Goal: Task Accomplishment & Management: Manage account settings

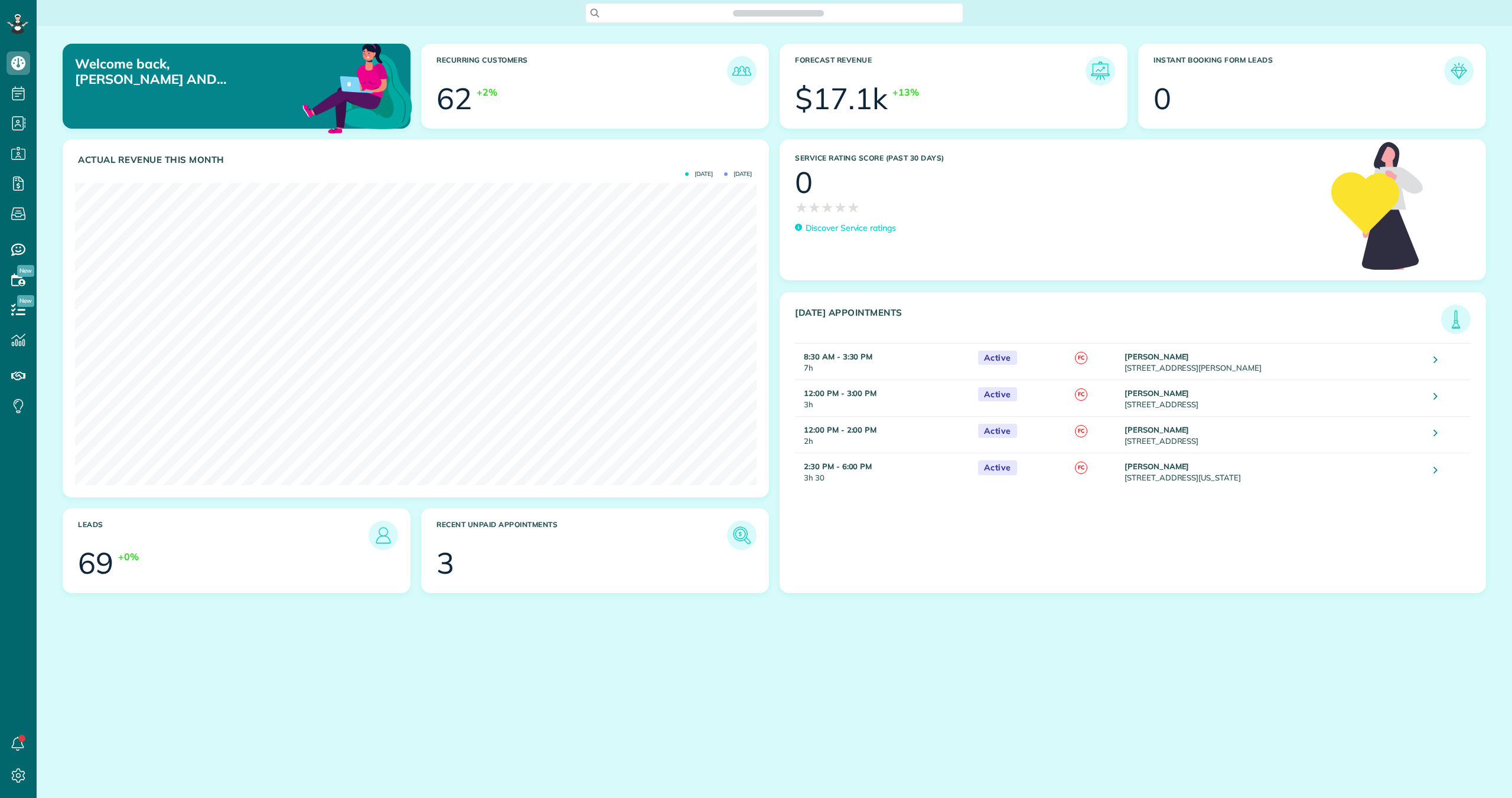
scroll to position [302, 681]
click at [738, 531] on img at bounding box center [742, 535] width 27 height 27
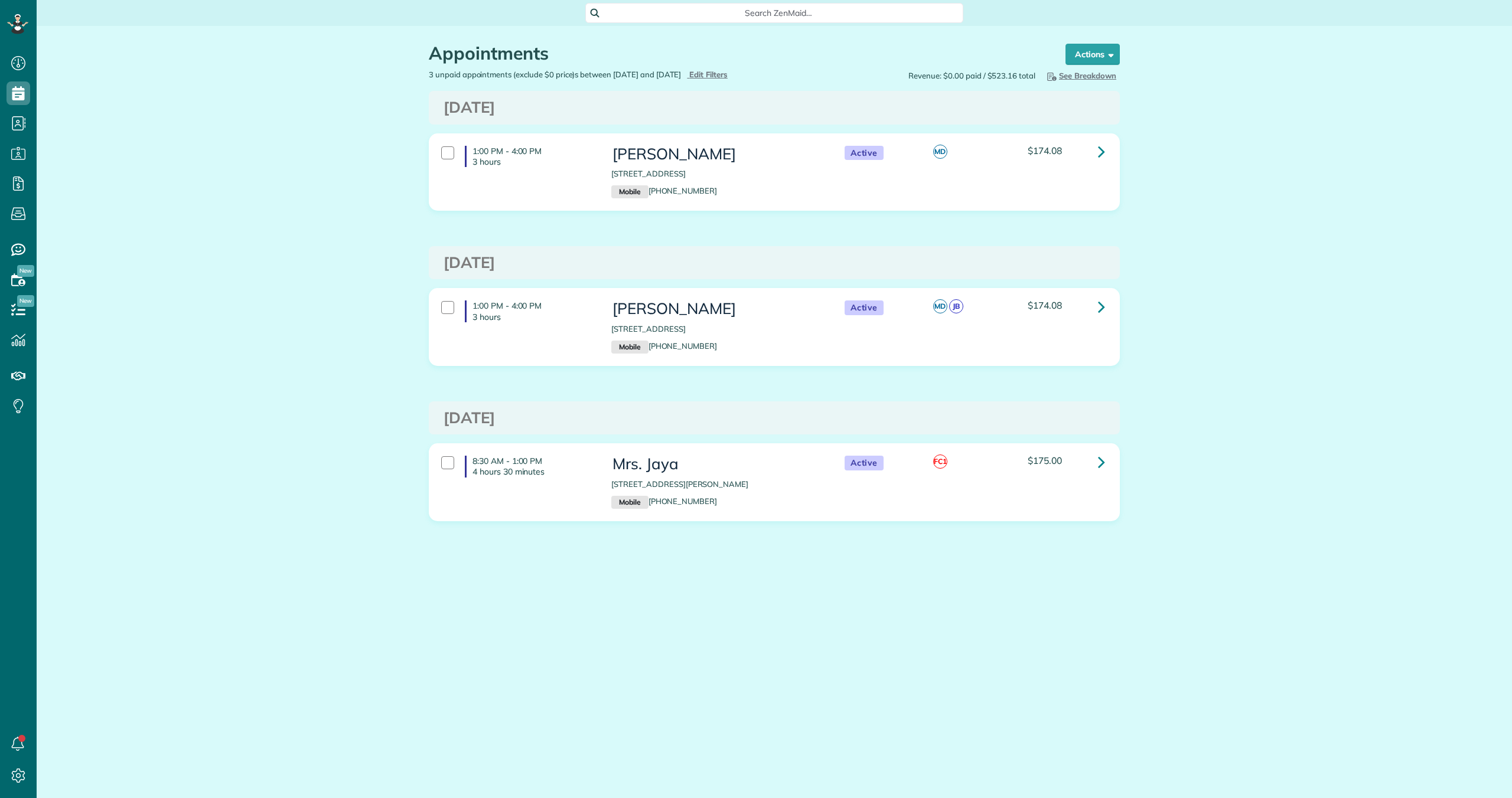
scroll to position [6, 6]
click at [449, 461] on div at bounding box center [448, 463] width 13 height 13
click at [1076, 54] on strong "Bulk Actions" at bounding box center [1077, 54] width 50 height 10
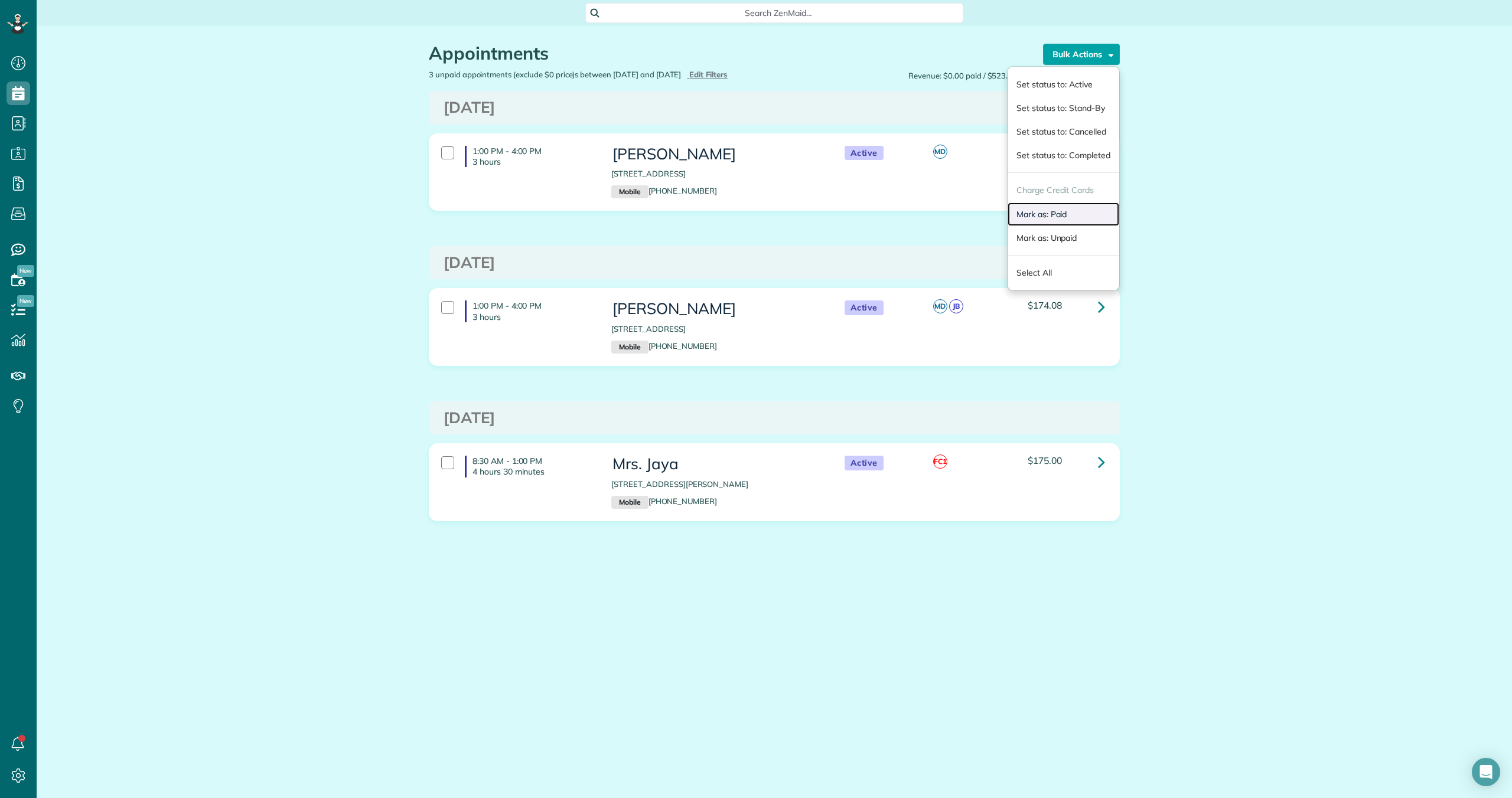
click at [1045, 217] on link "Mark as: Paid" at bounding box center [1064, 214] width 111 height 24
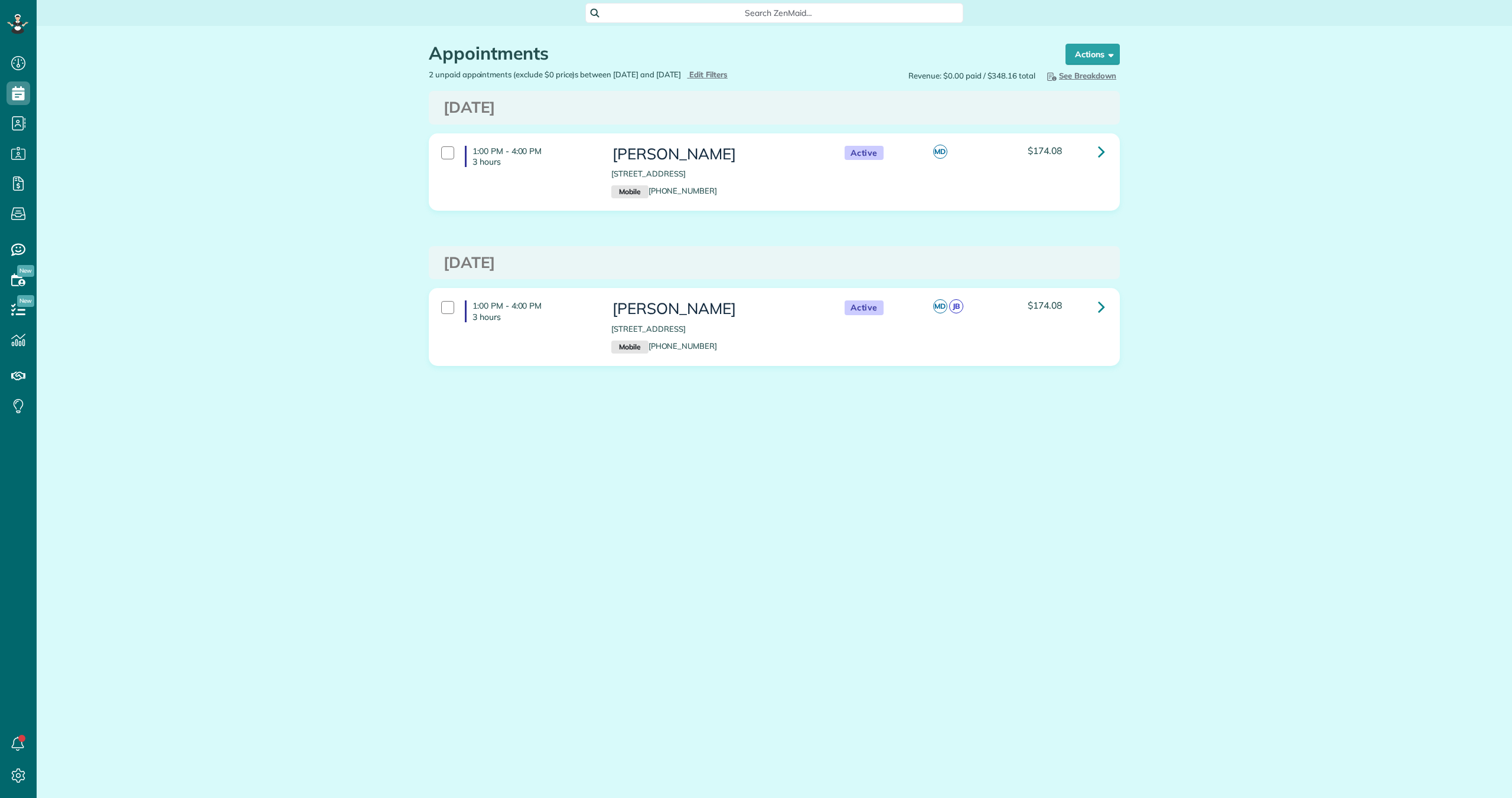
scroll to position [6, 6]
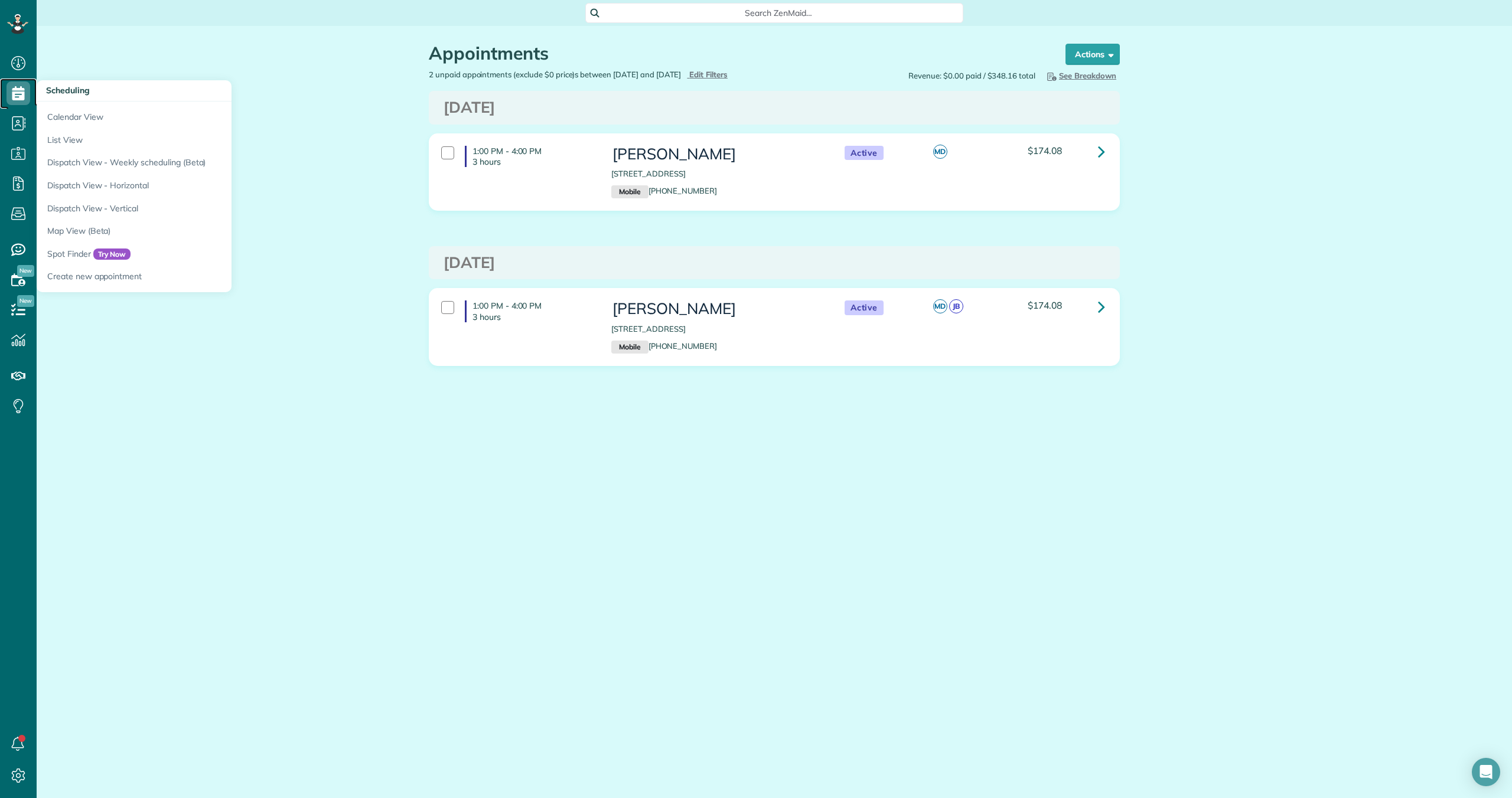
click at [17, 98] on use at bounding box center [18, 92] width 12 height 14
click at [59, 118] on link "Calendar View" at bounding box center [184, 115] width 295 height 27
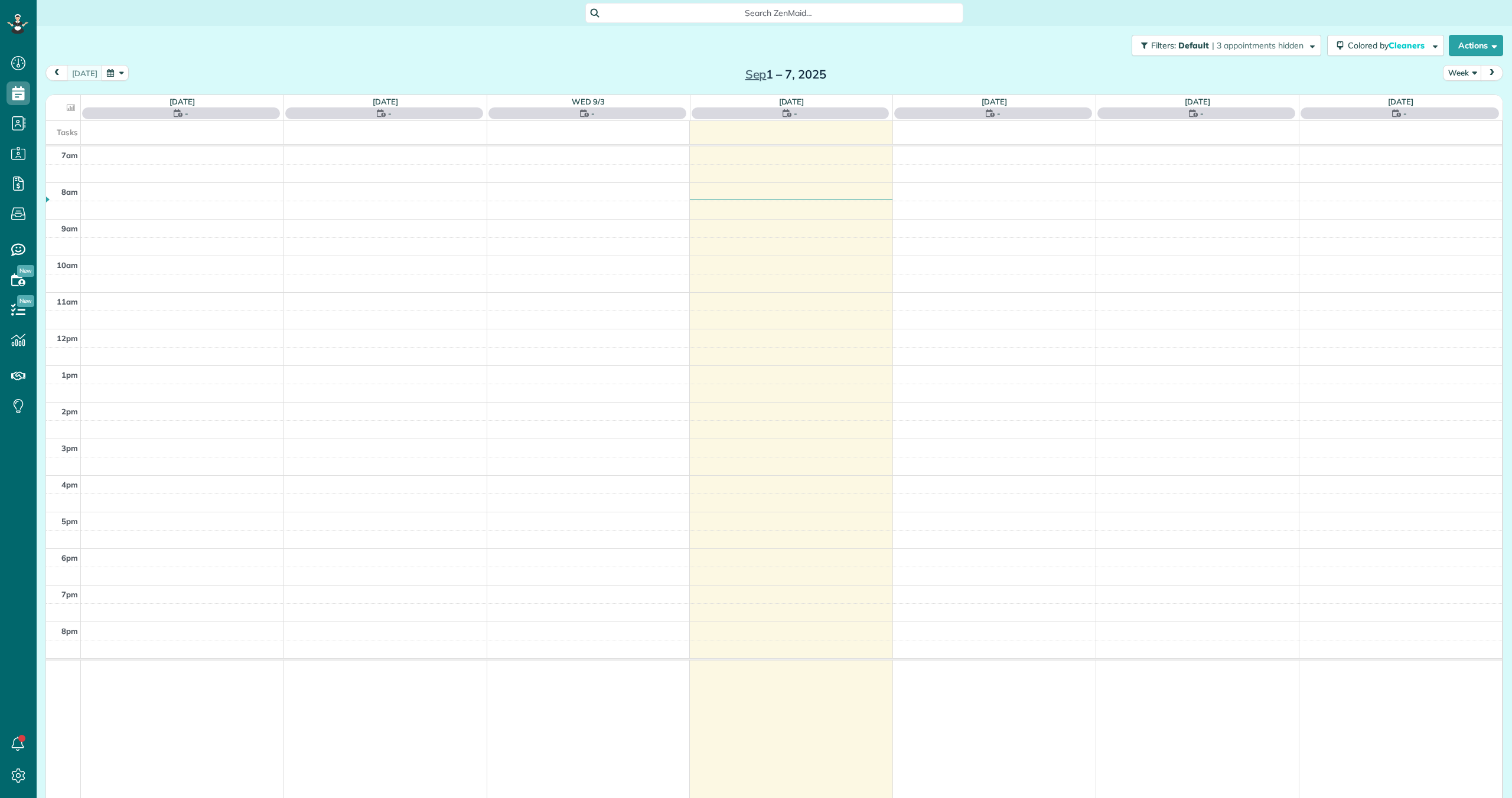
scroll to position [6, 6]
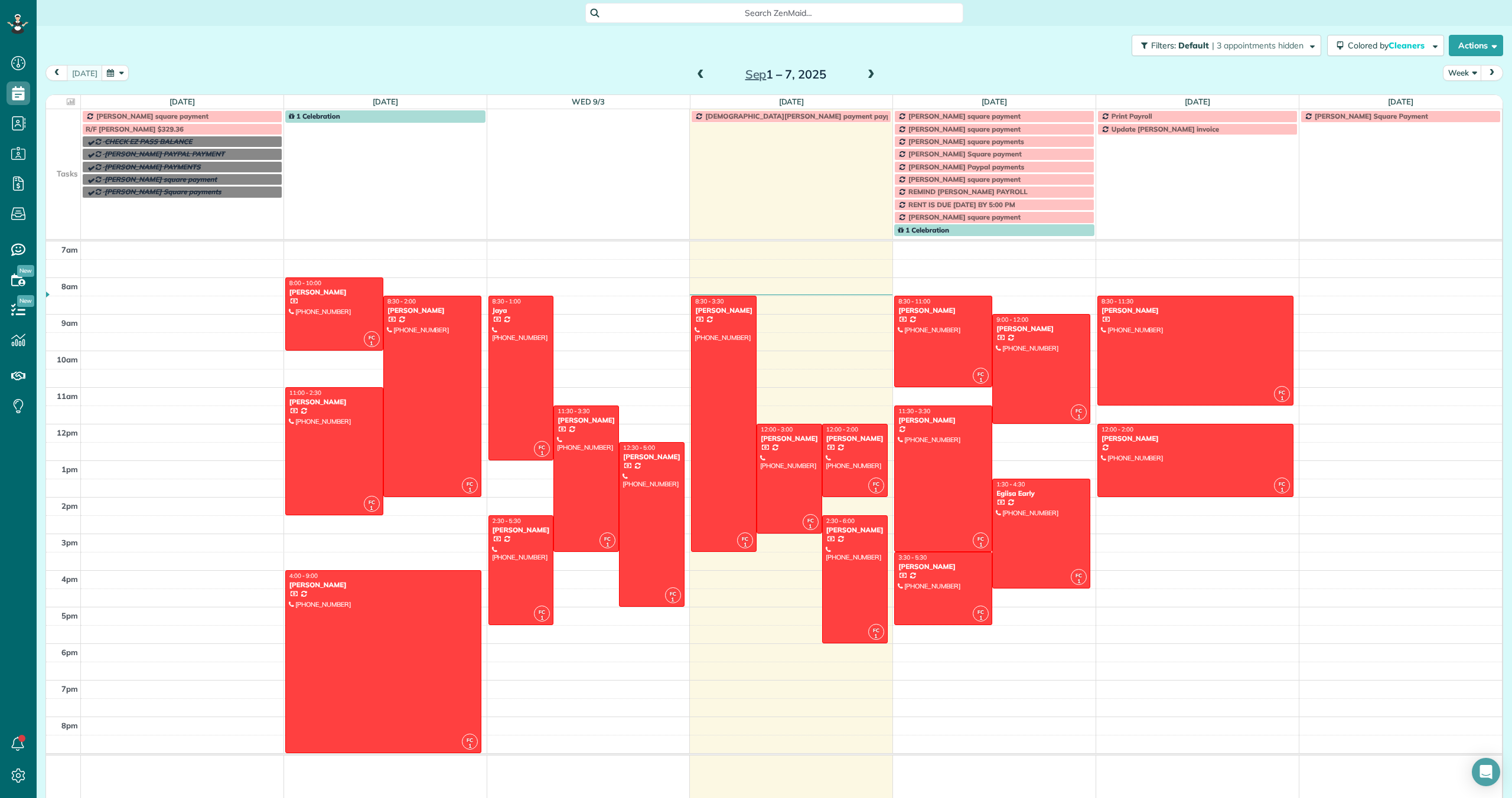
click at [725, 113] on span "[DEMOGRAPHIC_DATA][PERSON_NAME] payment paypal" at bounding box center [800, 115] width 192 height 8
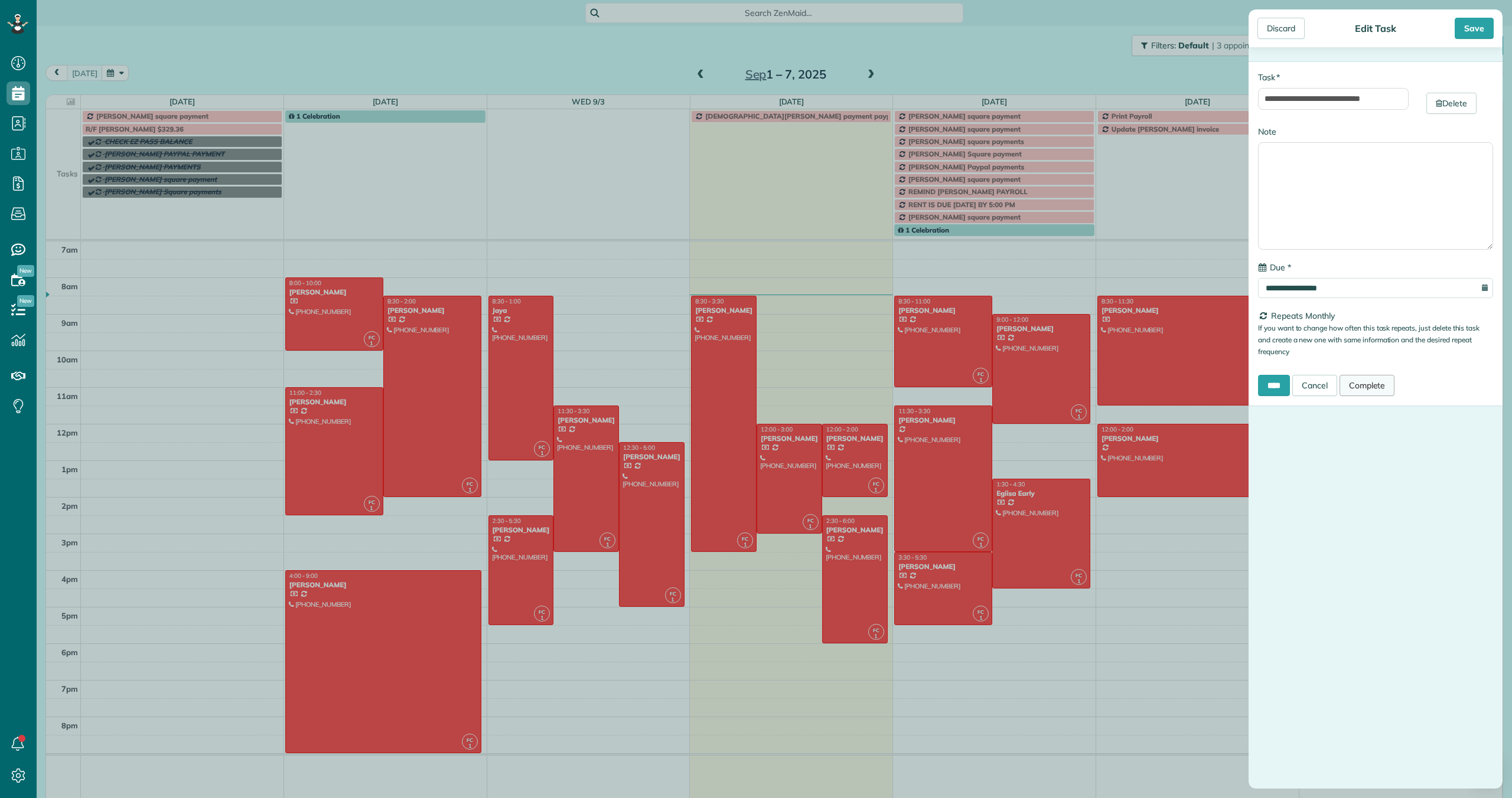
click at [1367, 391] on link "Complete" at bounding box center [1368, 385] width 56 height 22
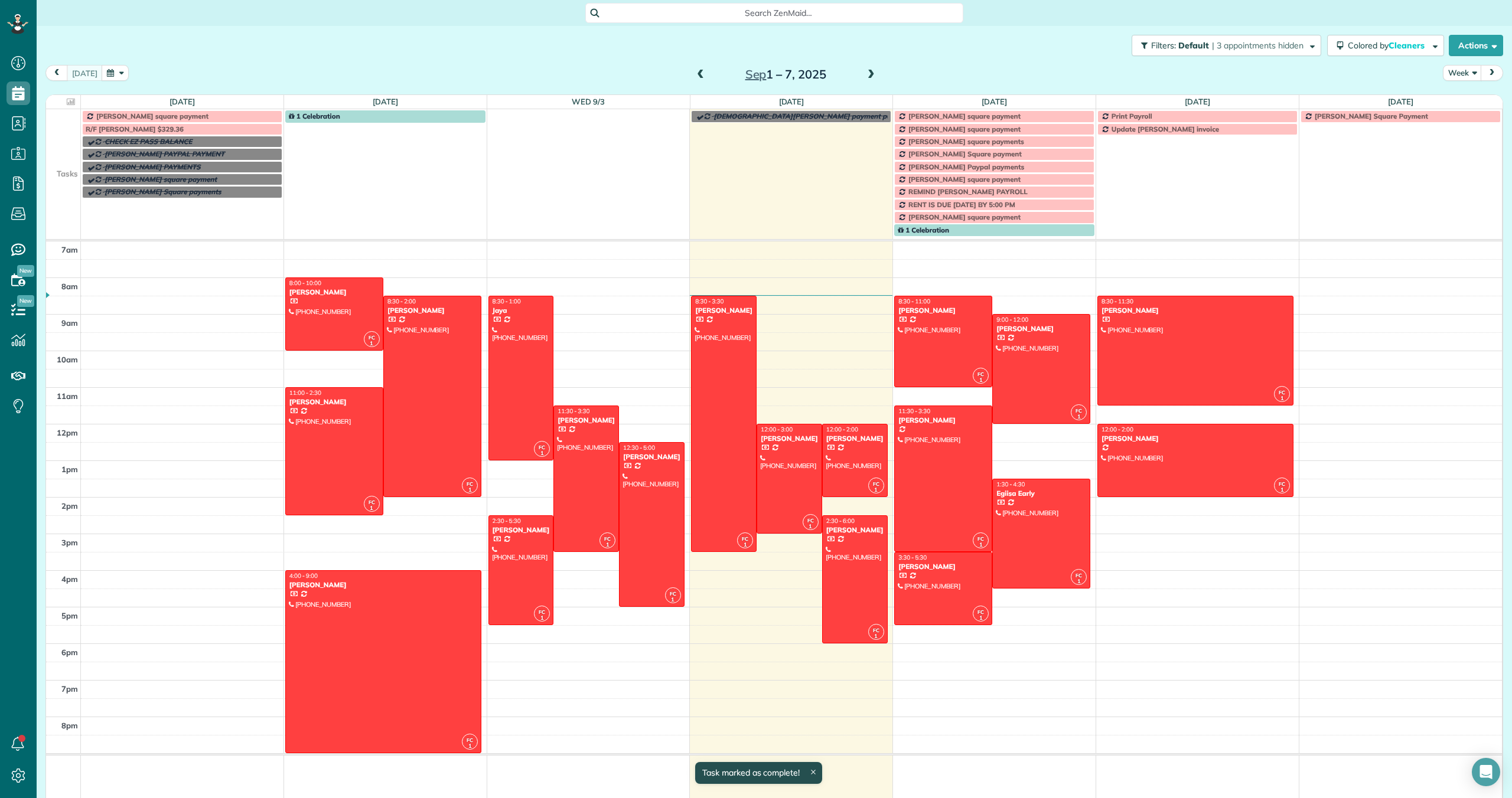
click at [871, 75] on span at bounding box center [871, 75] width 13 height 10
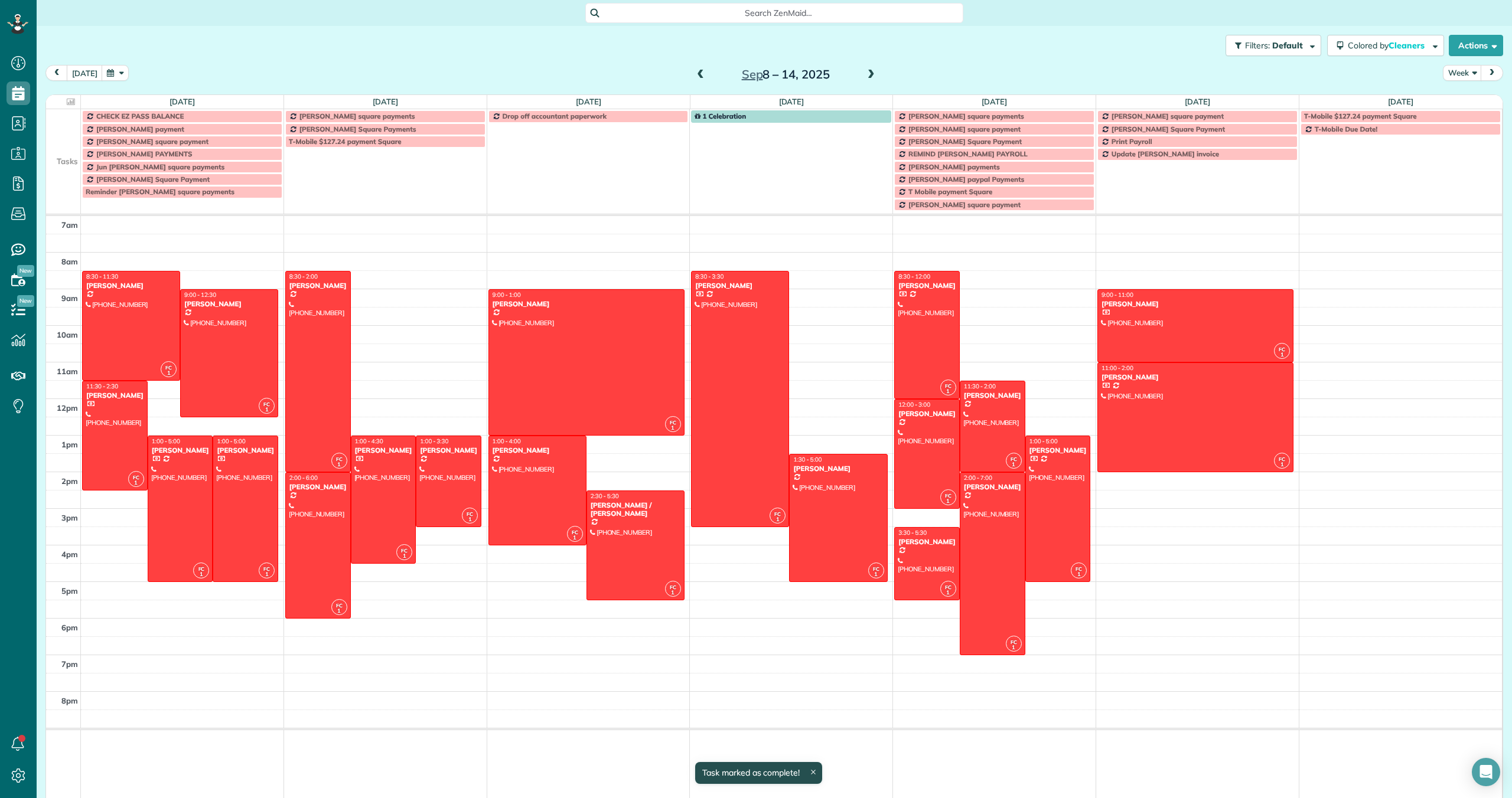
click at [873, 75] on span at bounding box center [871, 75] width 13 height 10
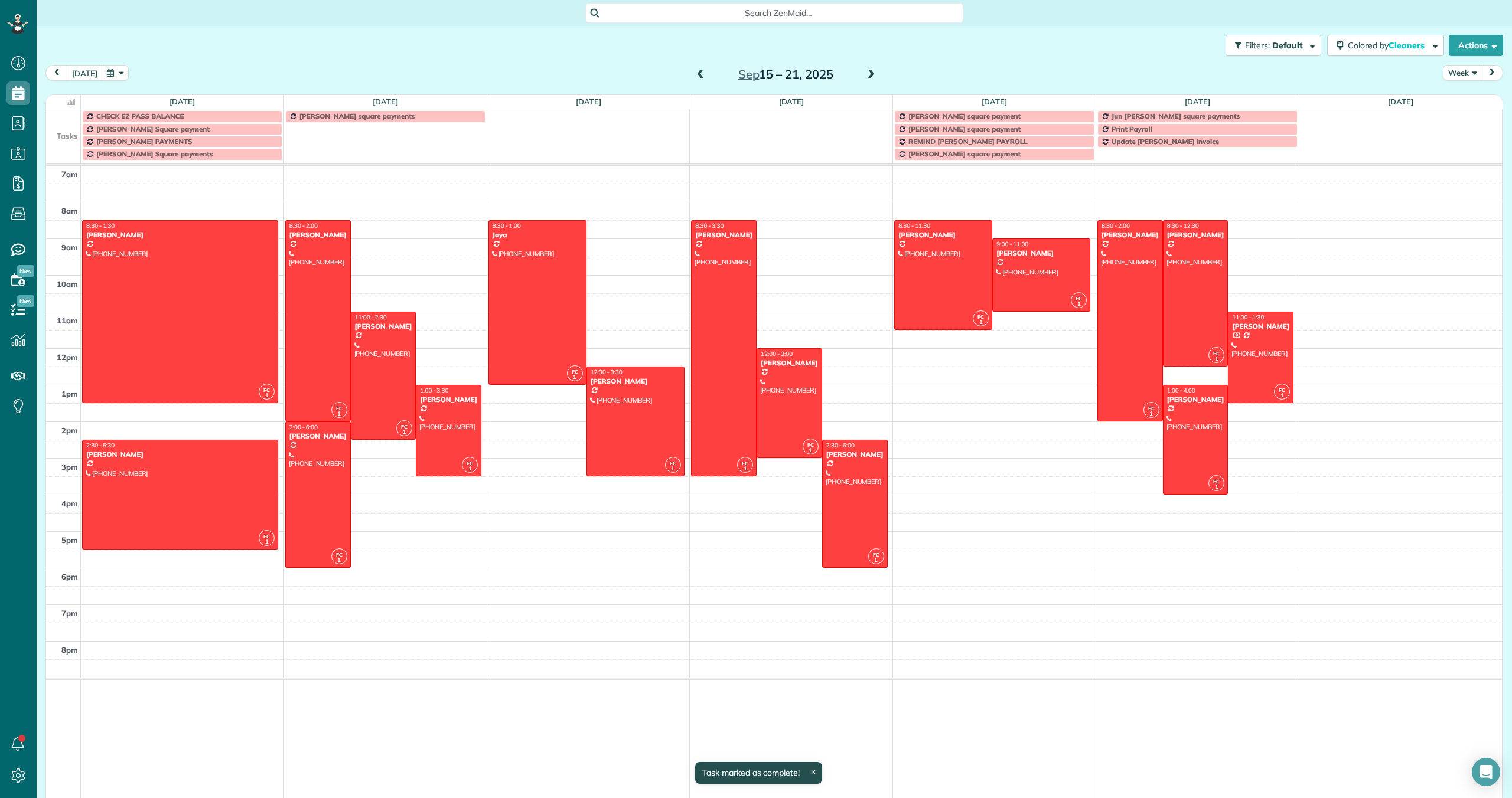
click at [873, 75] on span at bounding box center [871, 75] width 13 height 10
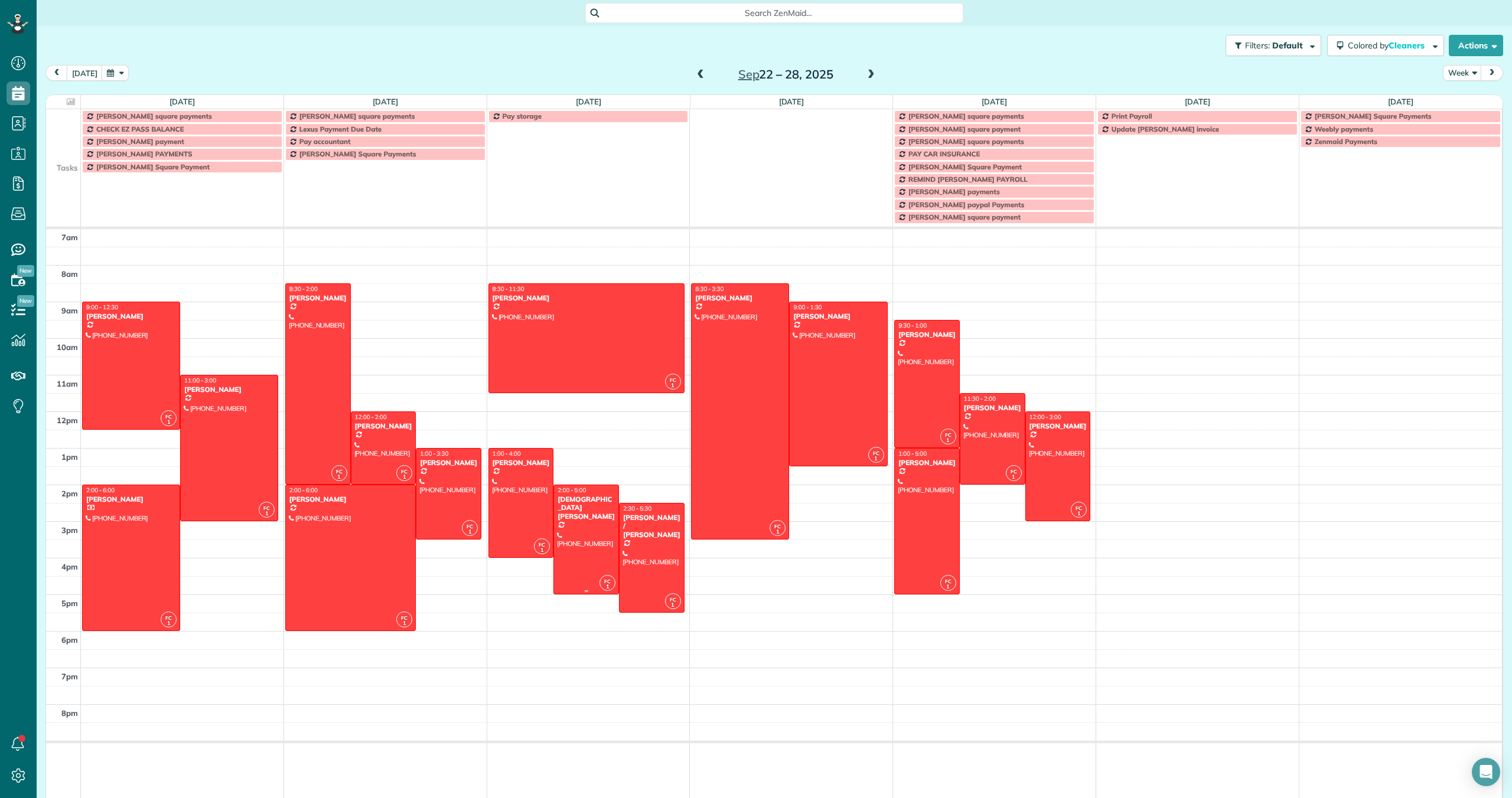
click at [583, 526] on div at bounding box center [586, 540] width 64 height 108
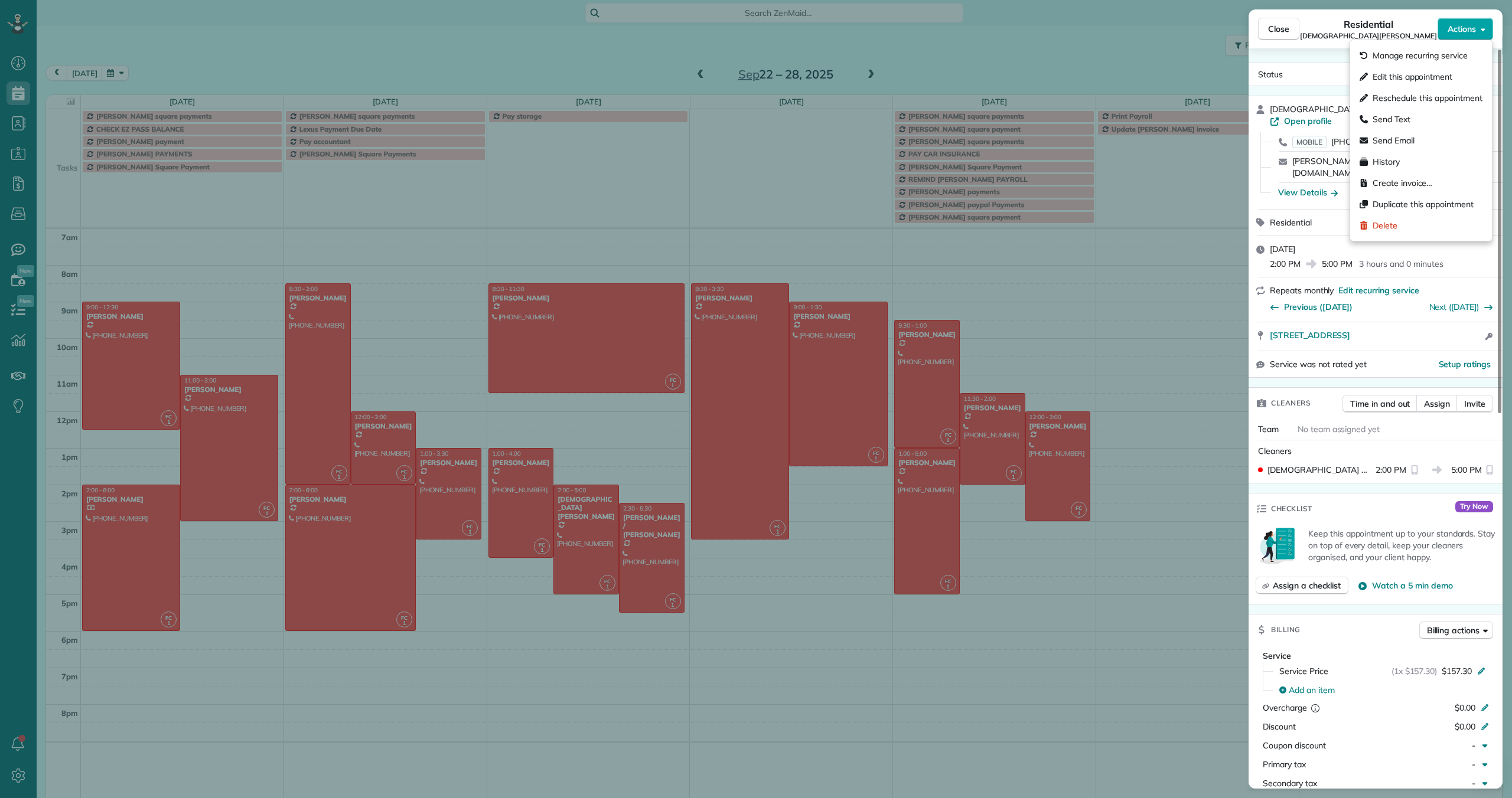
click at [1446, 34] on button "Actions" at bounding box center [1466, 29] width 56 height 23
click at [1422, 75] on span "Edit this appointment" at bounding box center [1413, 76] width 80 height 12
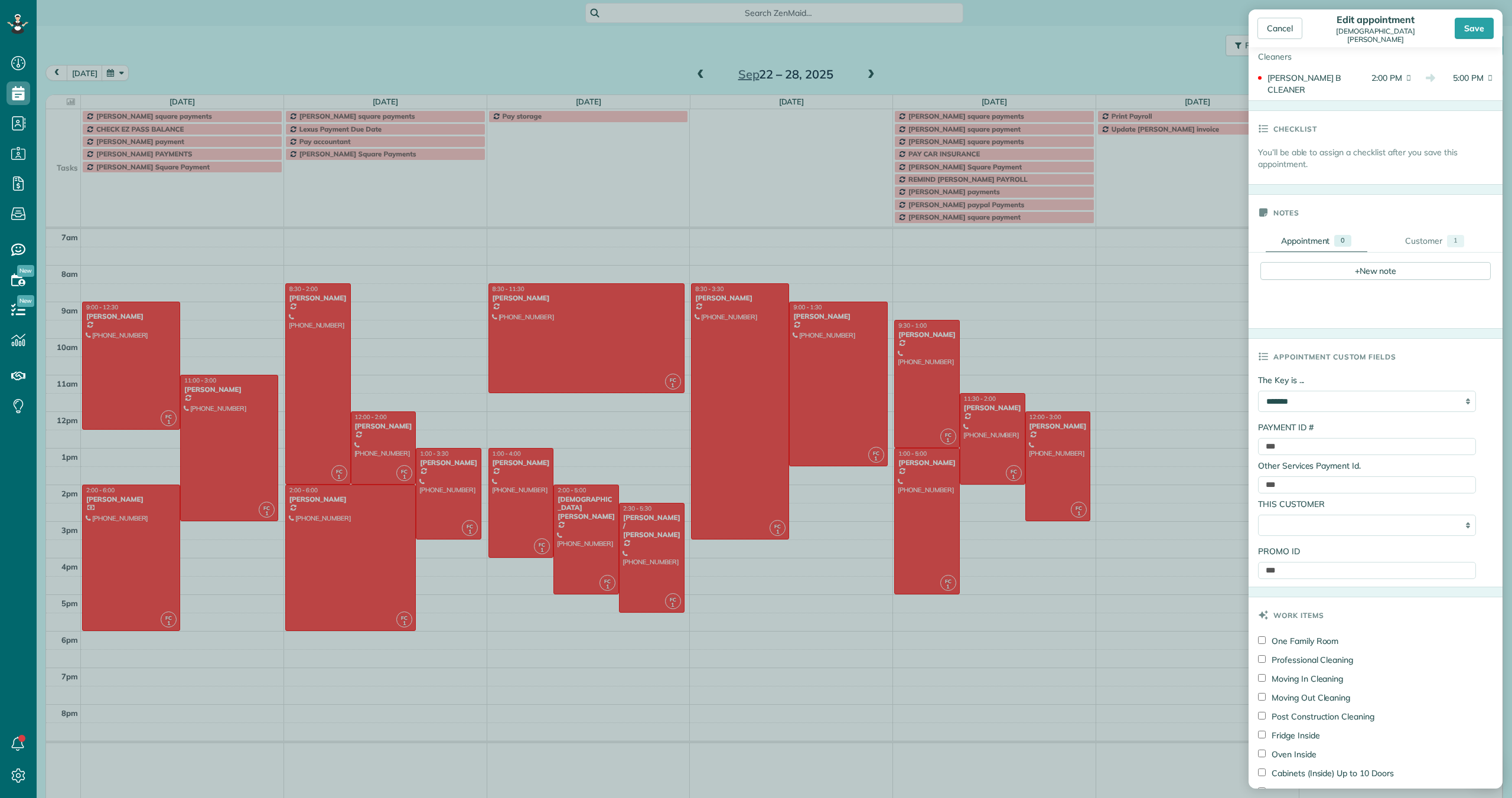
scroll to position [245, 0]
drag, startPoint x: 1307, startPoint y: 429, endPoint x: 1264, endPoint y: 427, distance: 43.0
click at [1263, 436] on input "***" at bounding box center [1367, 444] width 218 height 17
paste input "**********"
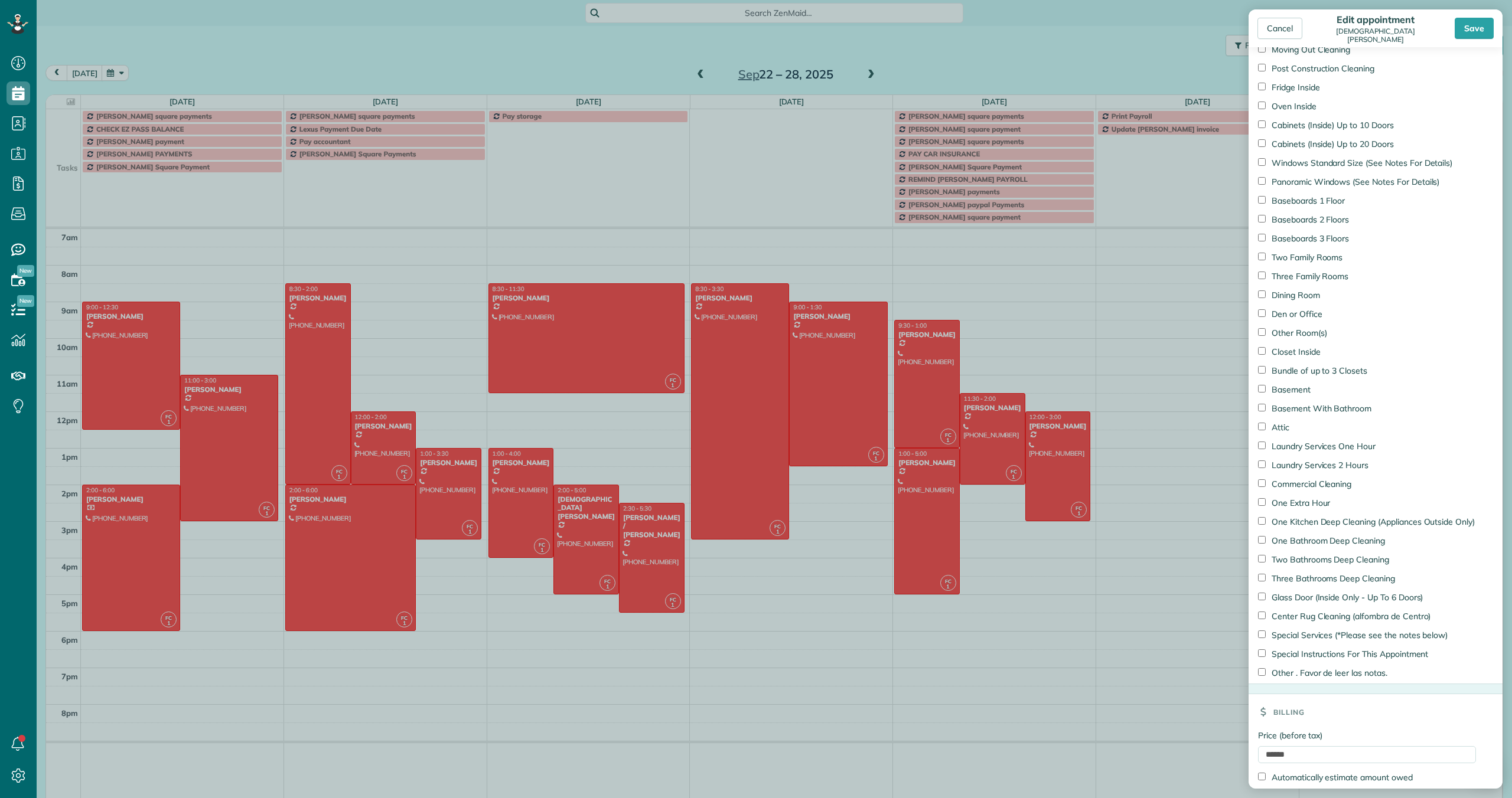
scroll to position [951, 0]
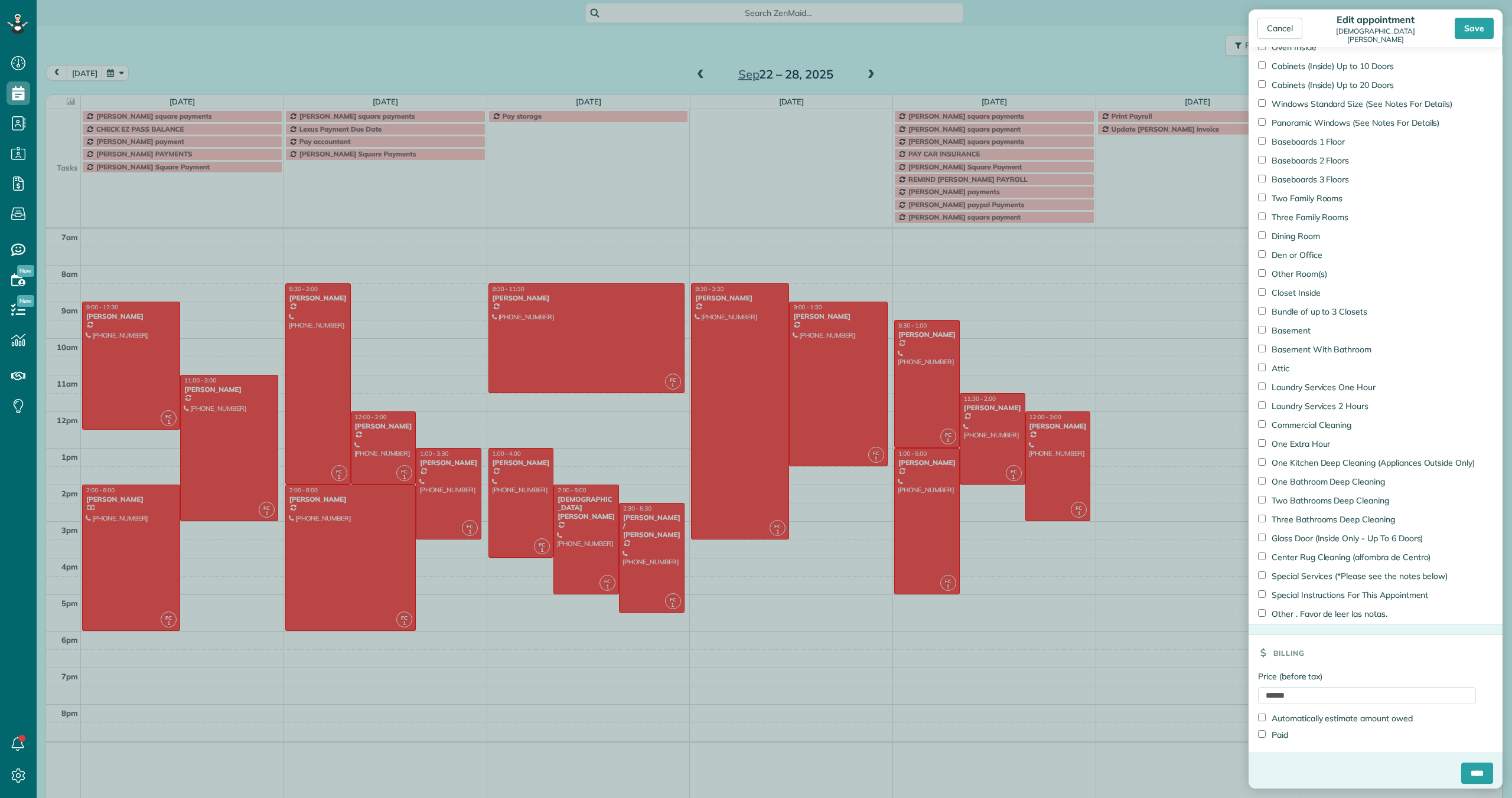
type input "**********"
click at [1479, 768] on input "****" at bounding box center [1478, 773] width 32 height 22
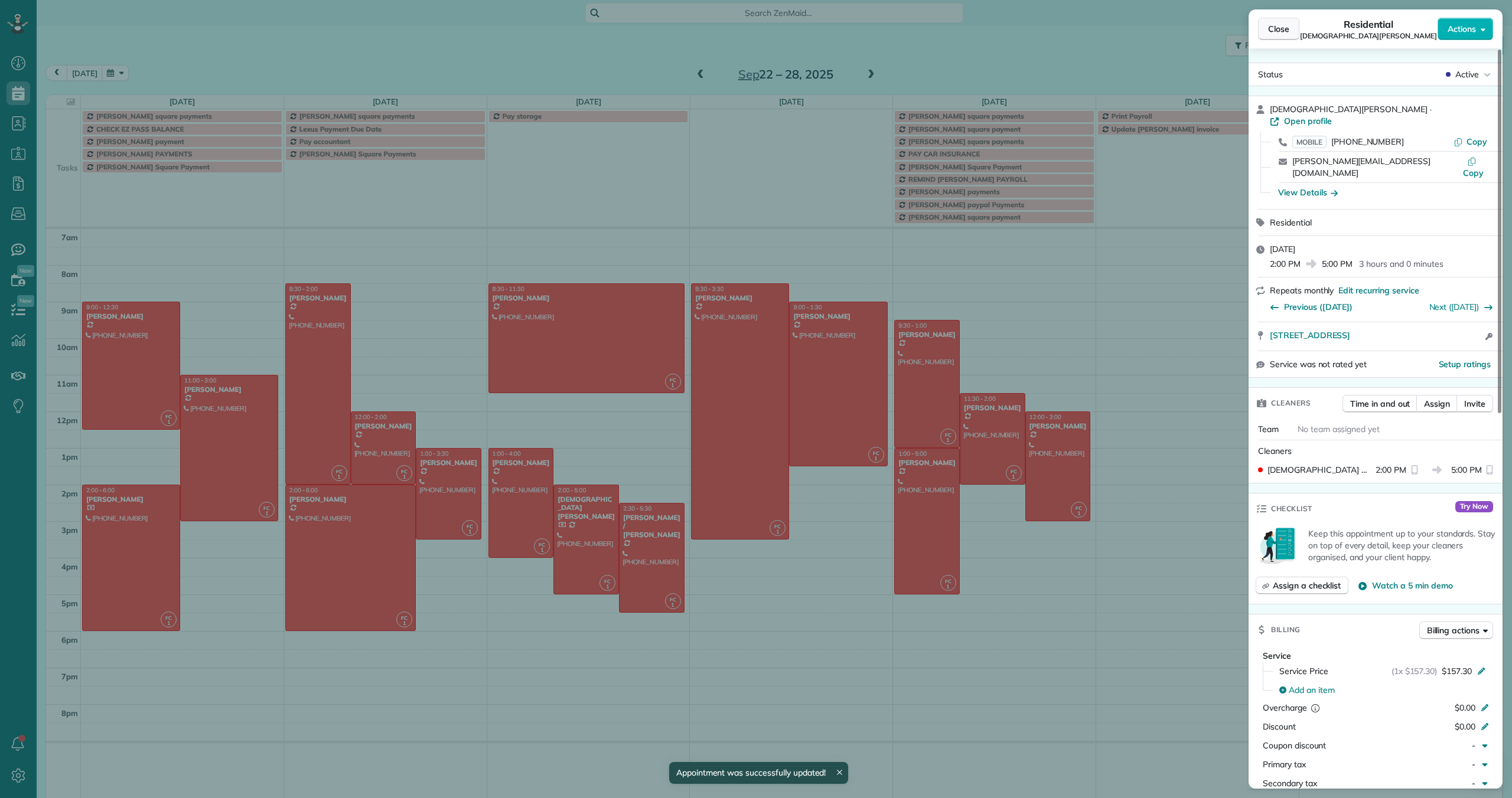
click at [1279, 32] on span "Close" at bounding box center [1279, 28] width 22 height 12
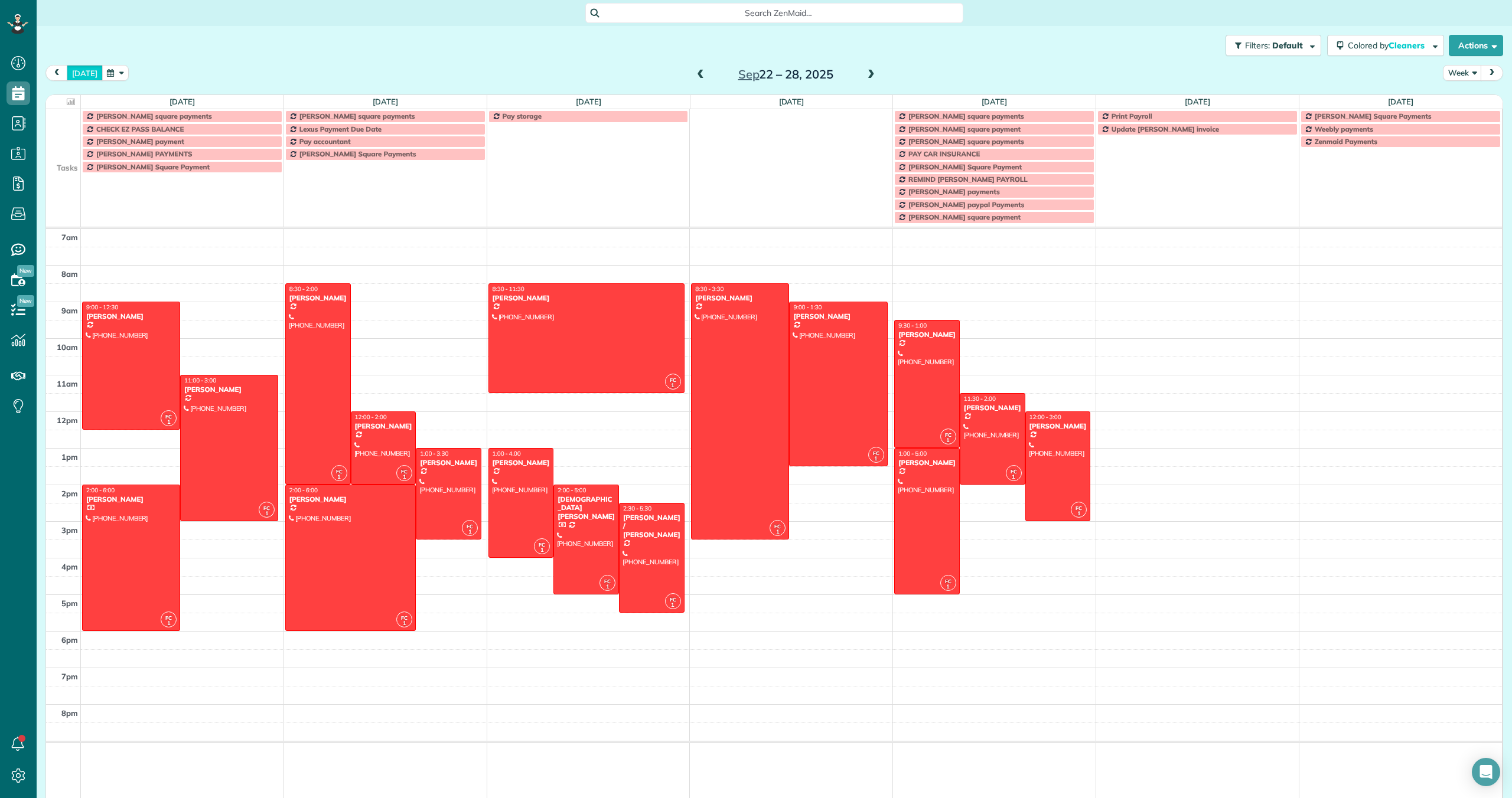
click at [77, 73] on button "[DATE]" at bounding box center [85, 73] width 36 height 16
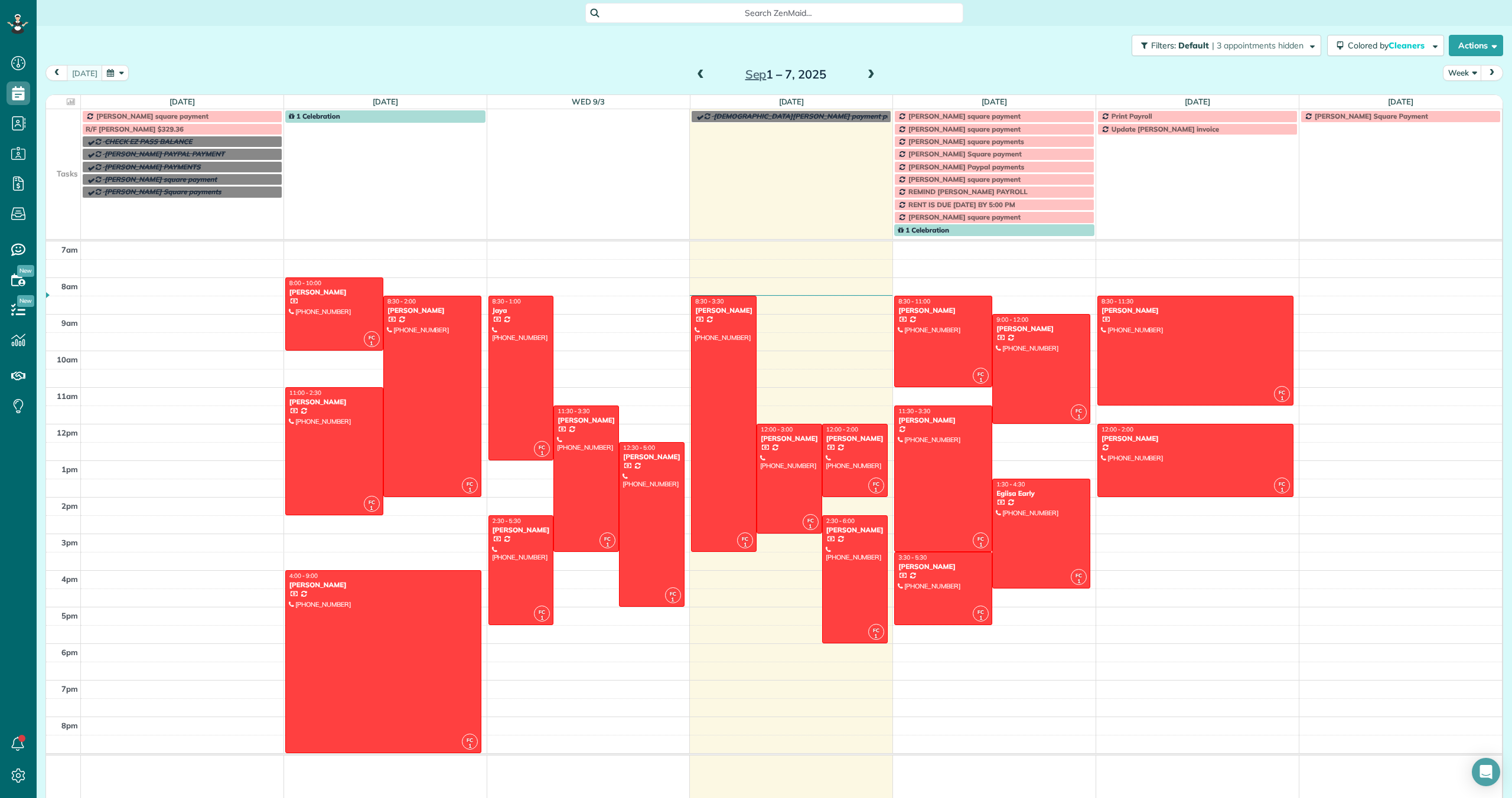
click at [934, 193] on span "REMIND [PERSON_NAME] PAYROLL" at bounding box center [968, 191] width 119 height 8
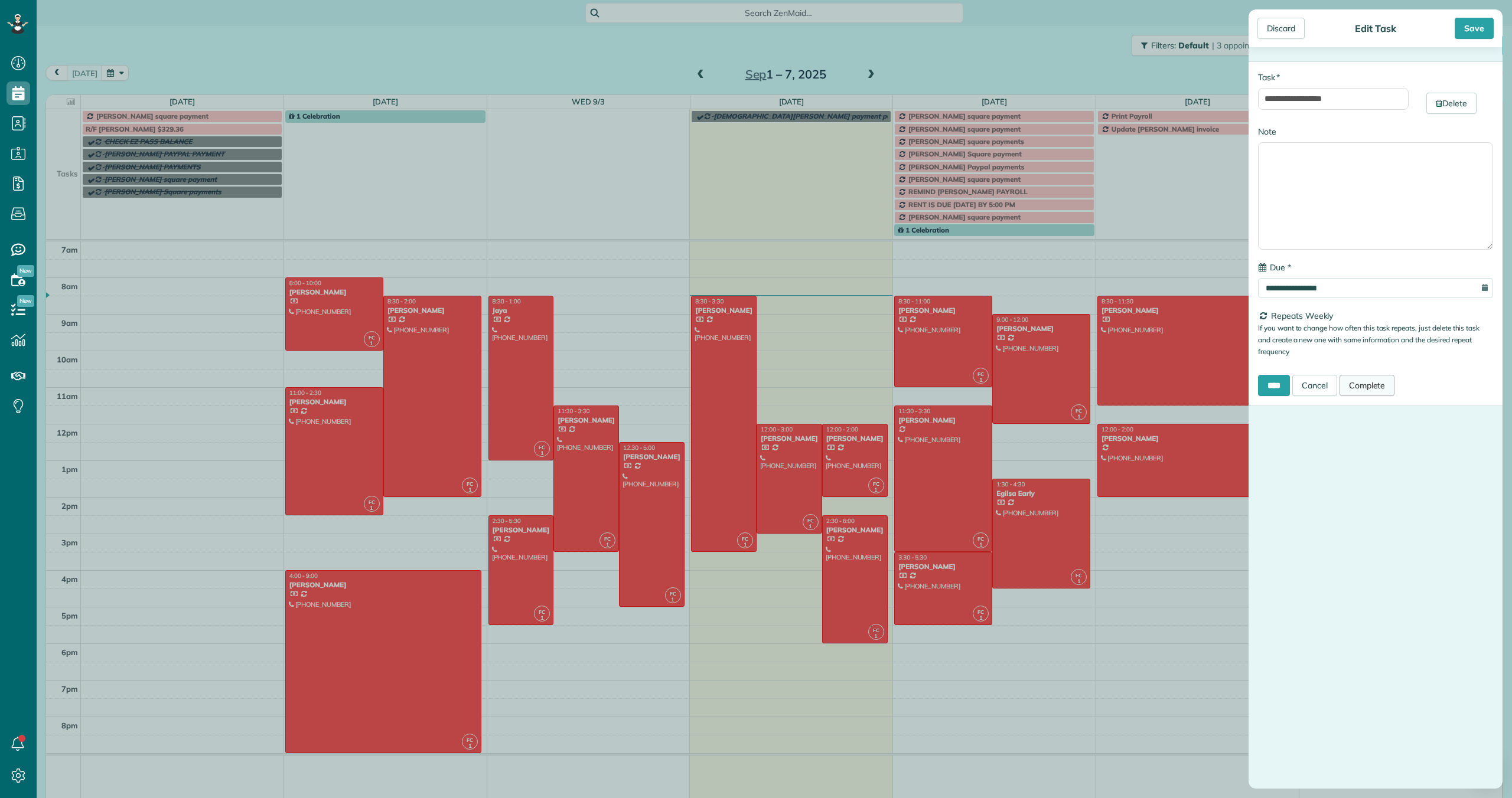
click at [1381, 383] on link "Complete" at bounding box center [1368, 385] width 56 height 22
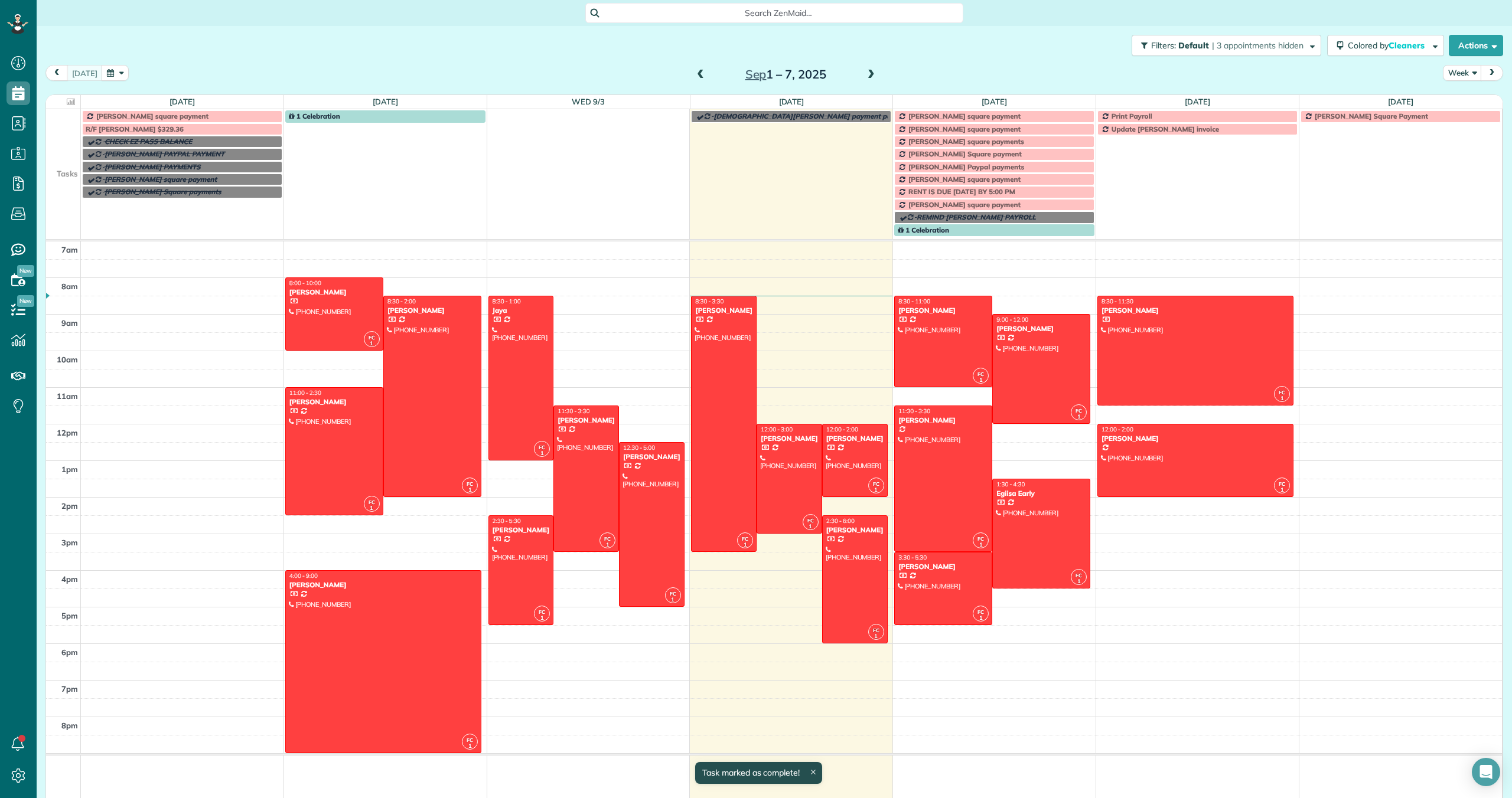
click at [1125, 116] on span "Print Payroll" at bounding box center [1132, 115] width 41 height 8
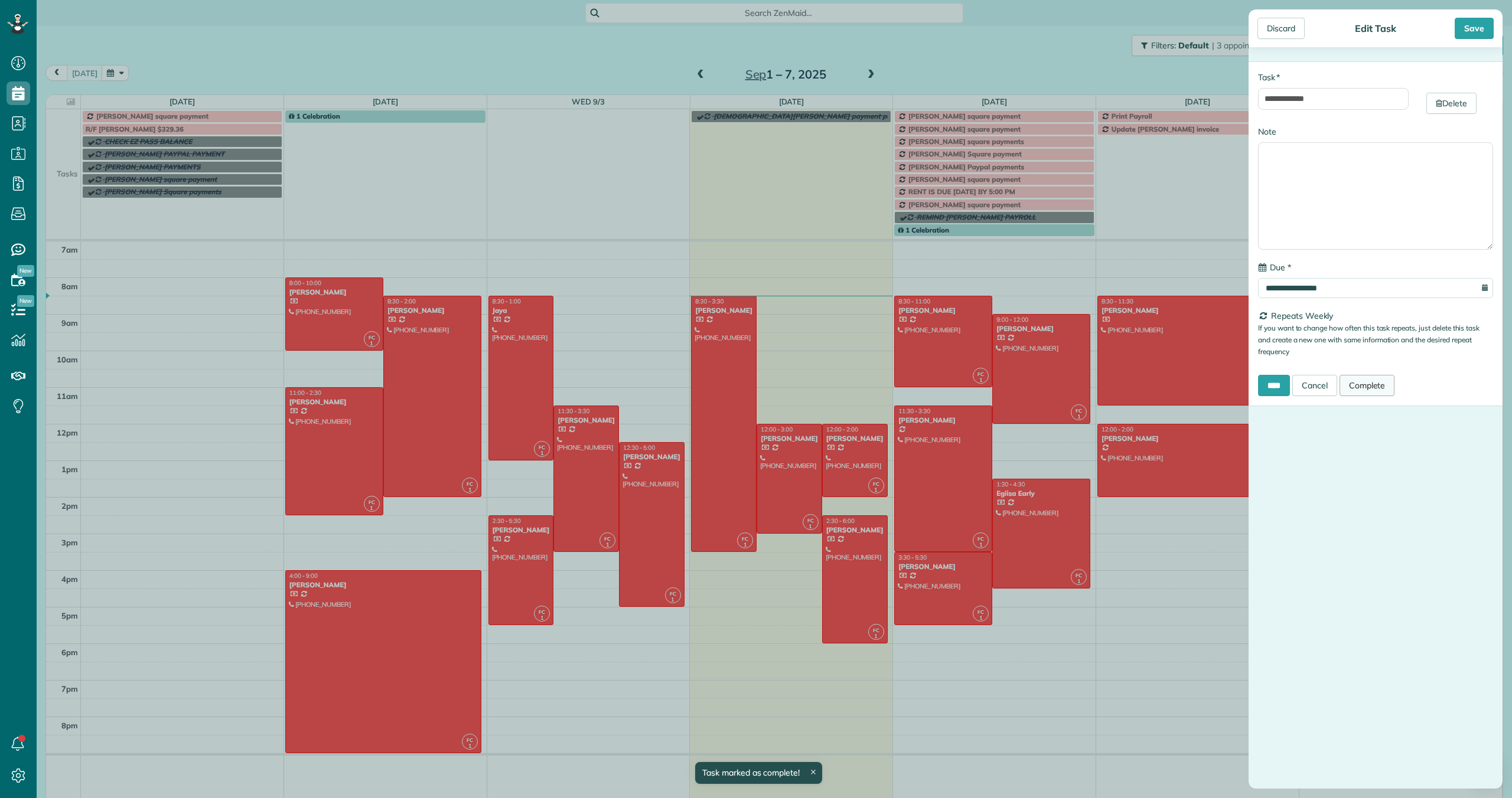
click at [1372, 390] on link "Complete" at bounding box center [1368, 385] width 56 height 22
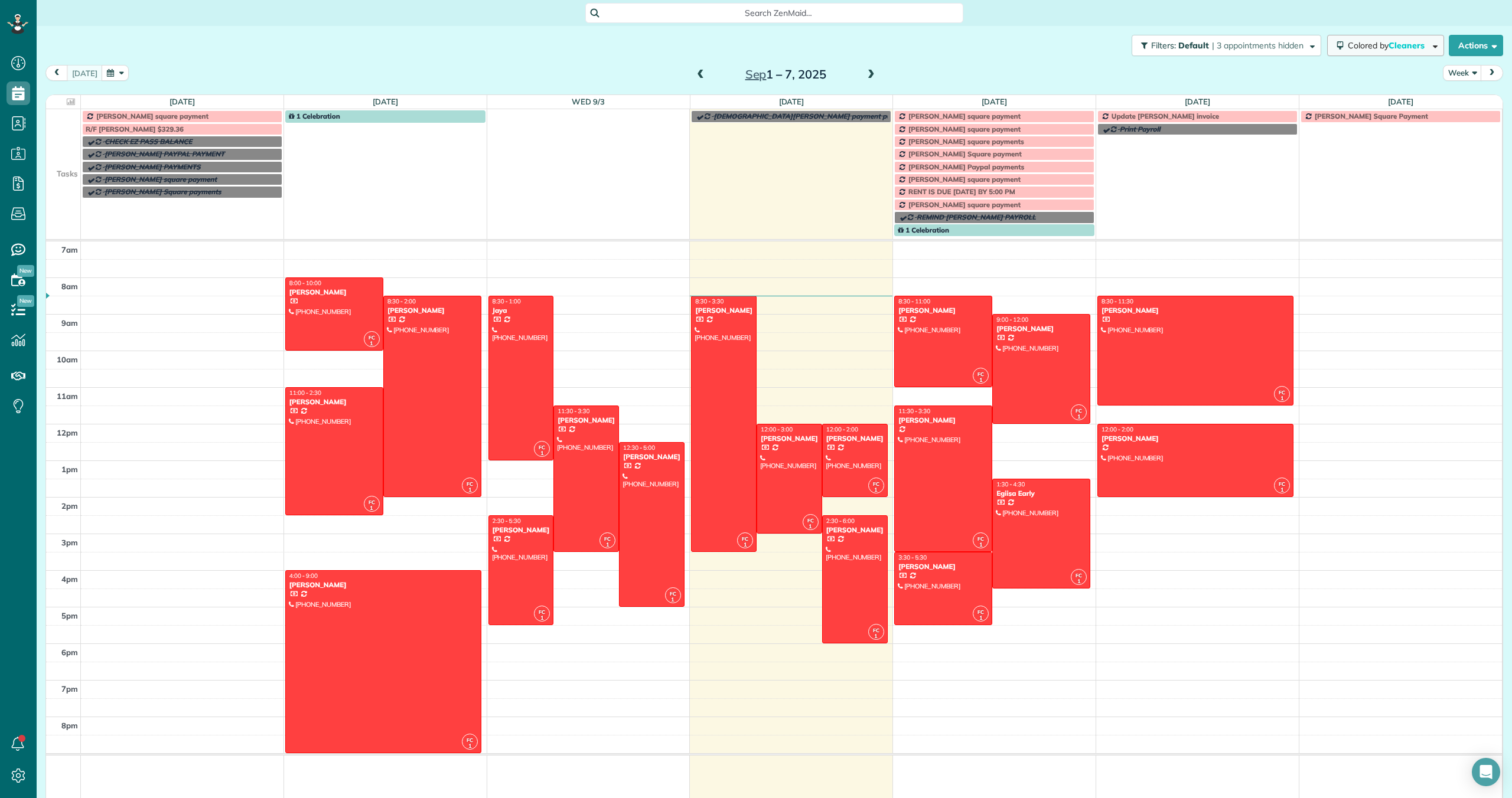
click at [1368, 46] on span "Colored by Cleaners" at bounding box center [1388, 45] width 81 height 10
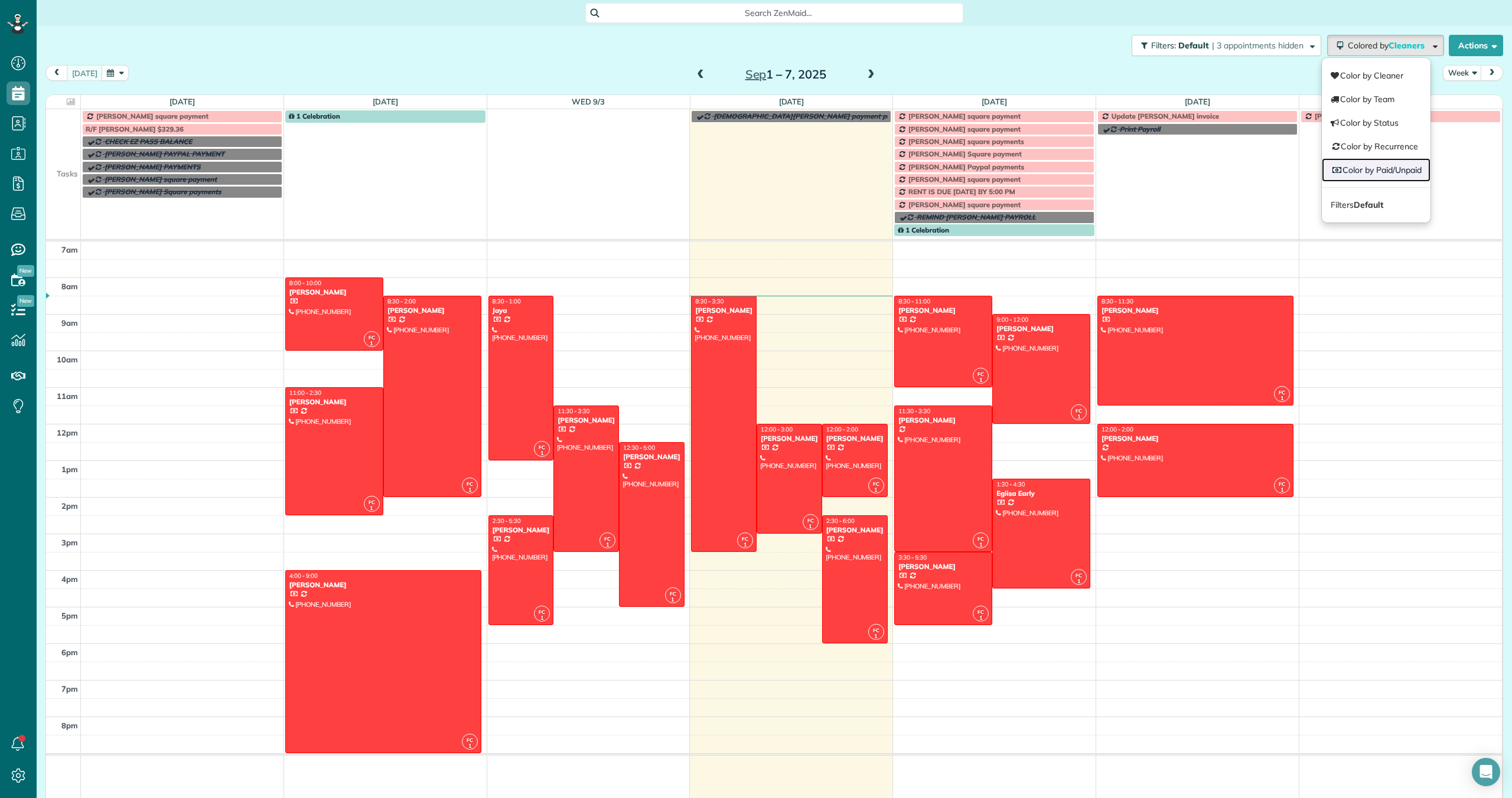
click at [1390, 167] on link "Color by Paid/Unpaid" at bounding box center [1376, 170] width 109 height 24
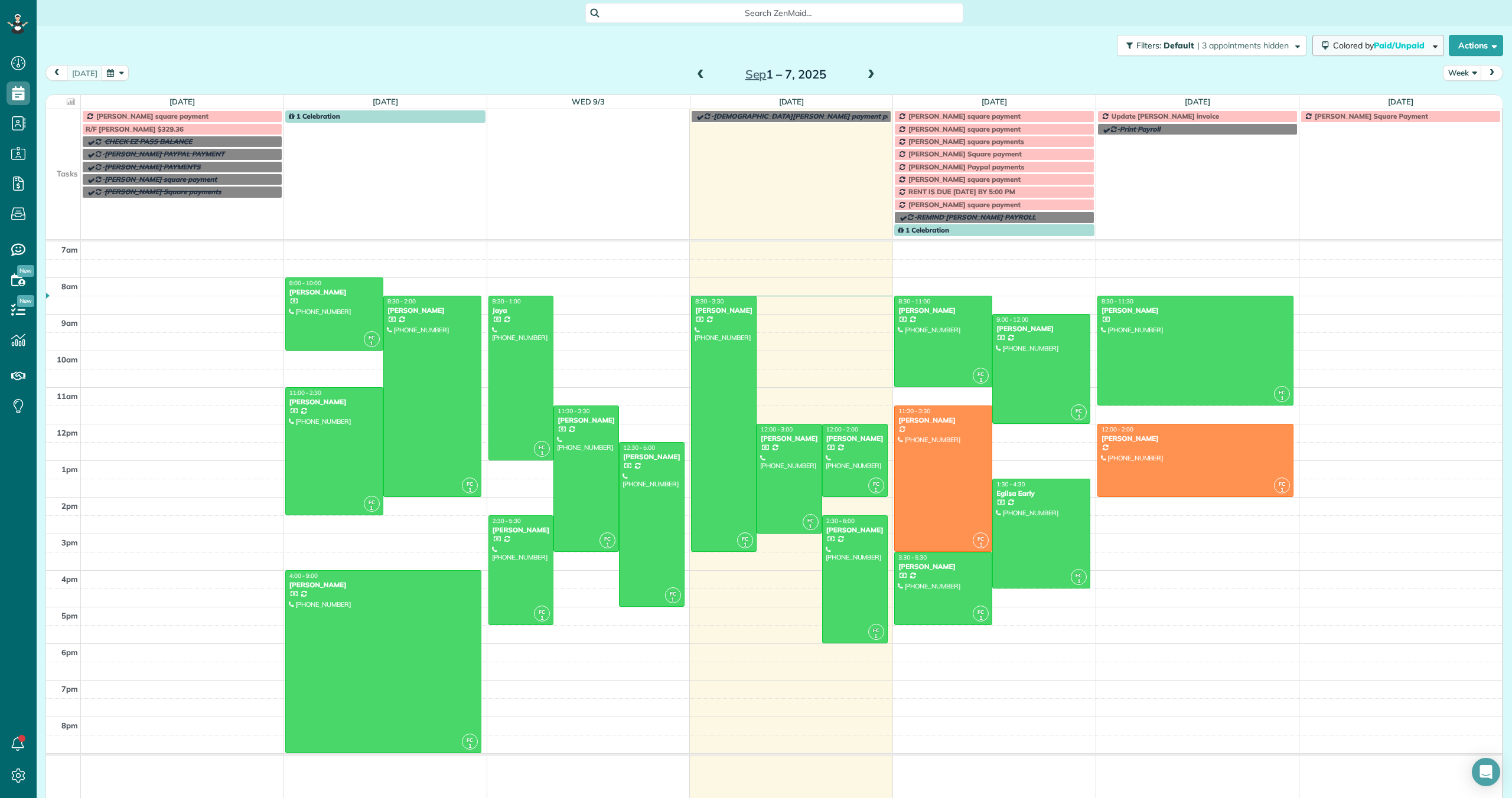
click at [1397, 45] on span "Paid/Unpaid" at bounding box center [1401, 45] width 53 height 10
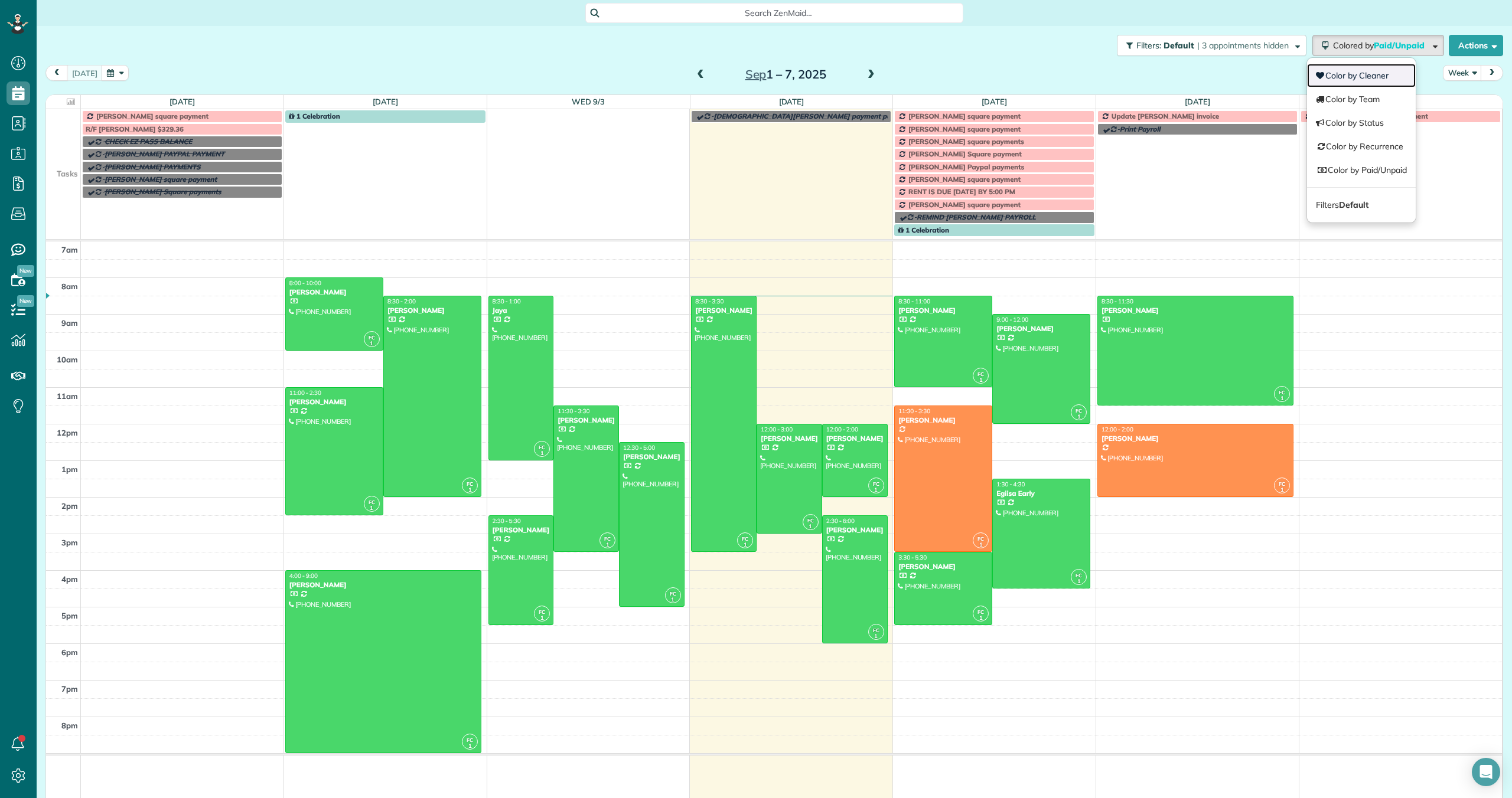
click at [1369, 75] on link "Color by Cleaner" at bounding box center [1361, 75] width 109 height 24
